Goal: Navigation & Orientation: Find specific page/section

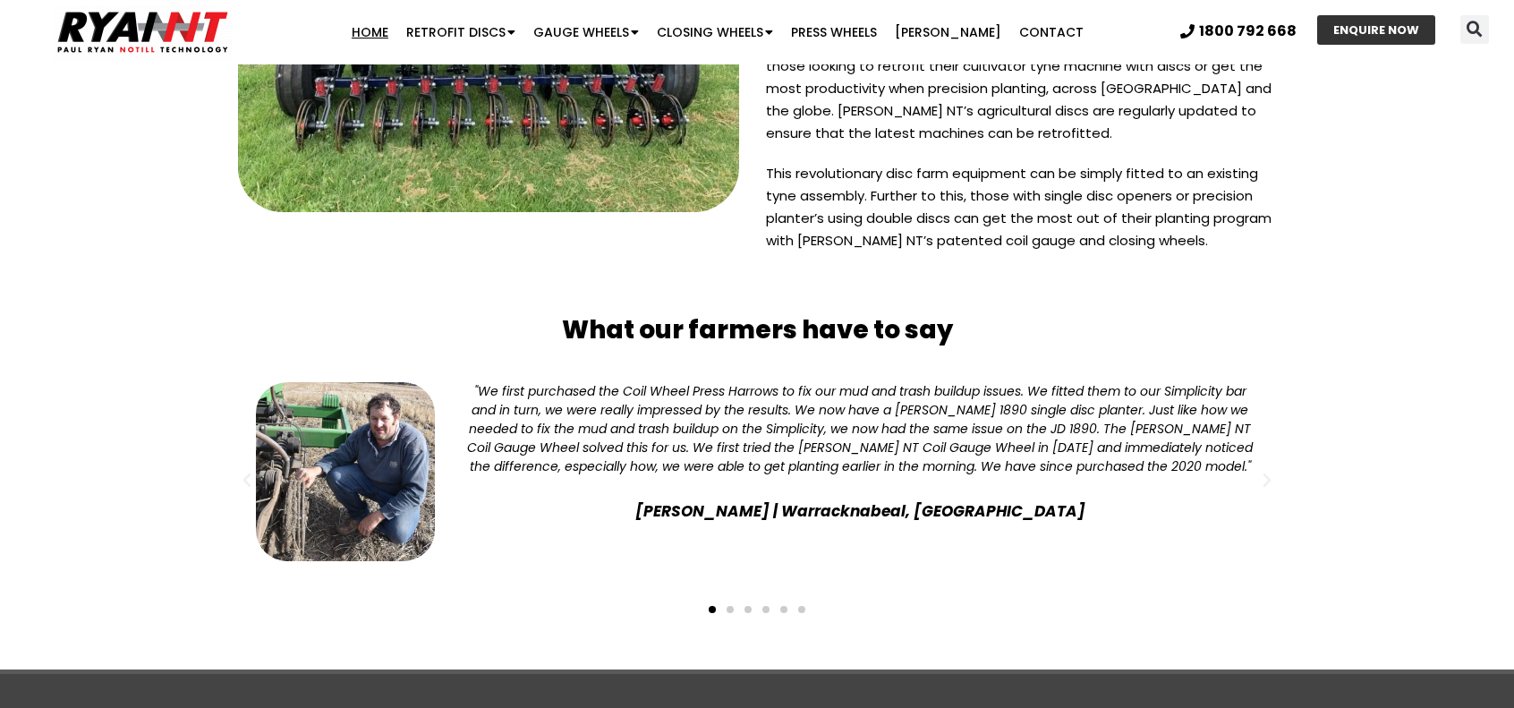
scroll to position [4161, 0]
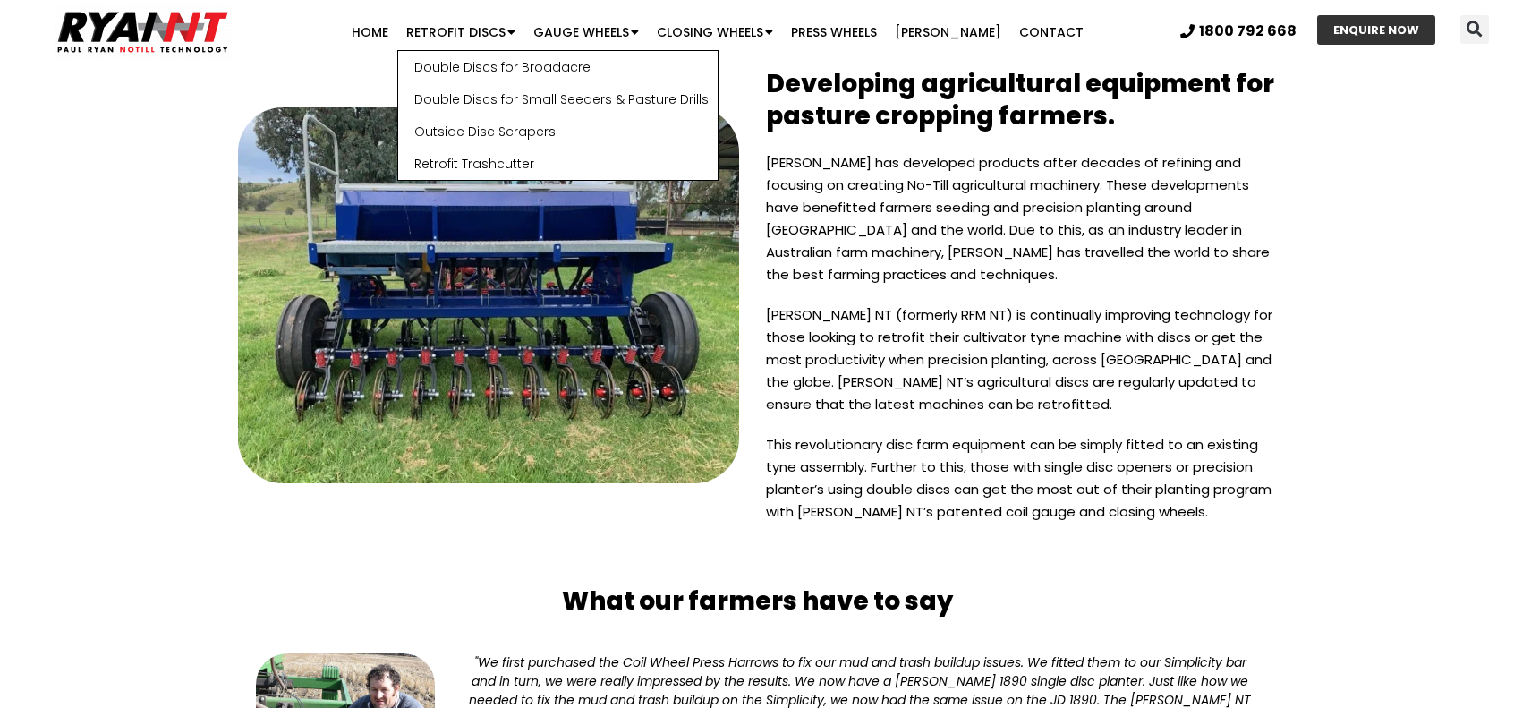
click at [499, 61] on link "Double Discs for Broadacre" at bounding box center [557, 67] width 319 height 32
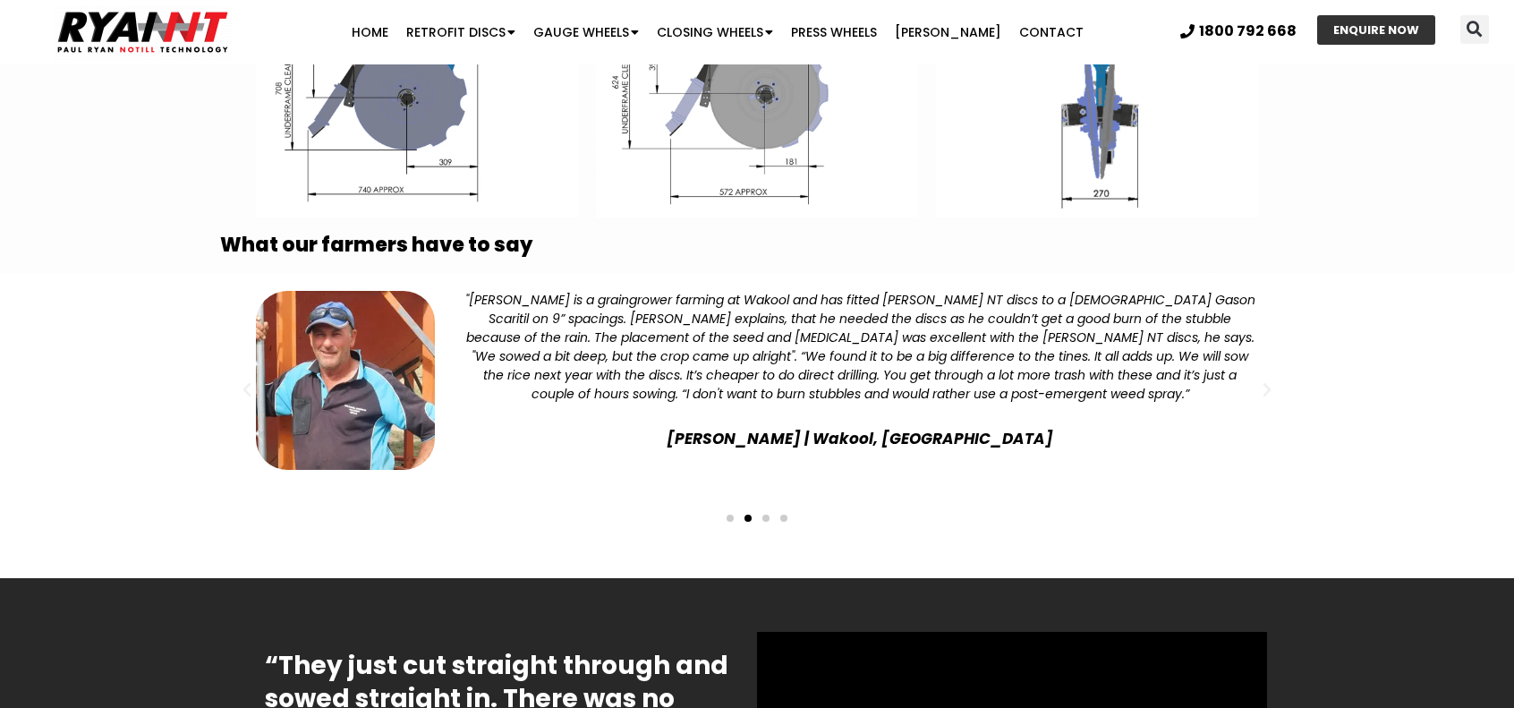
scroll to position [3507, 0]
